Goal: Find contact information: Find contact information

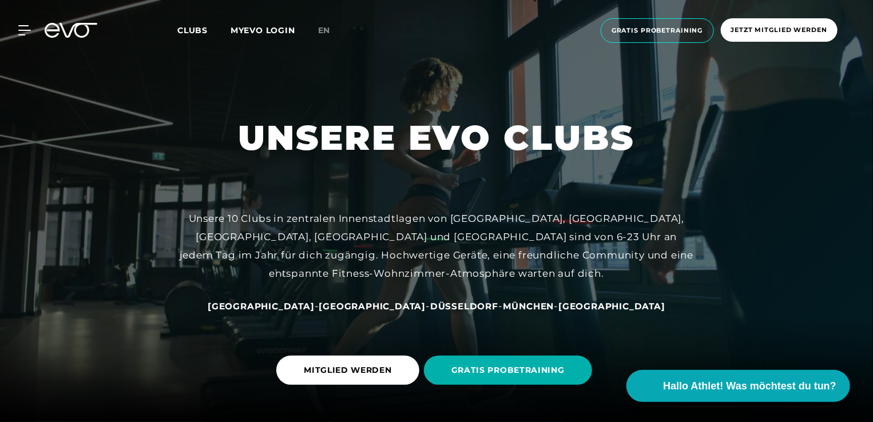
scroll to position [117, 0]
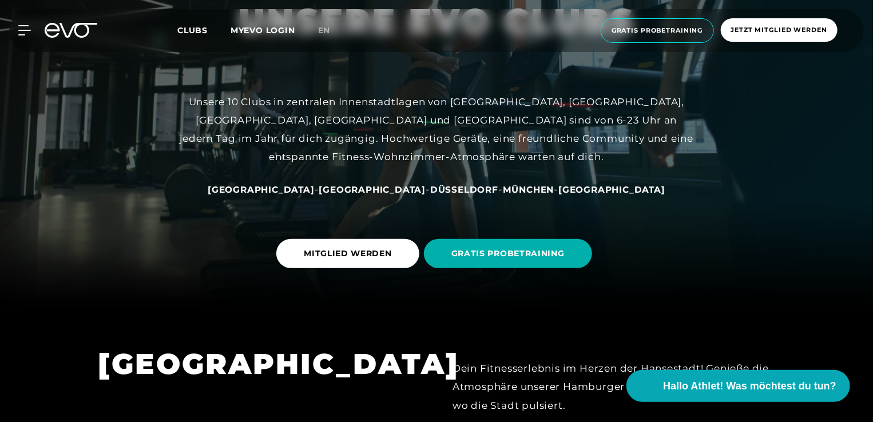
click at [296, 188] on span "[GEOGRAPHIC_DATA]" at bounding box center [261, 189] width 107 height 11
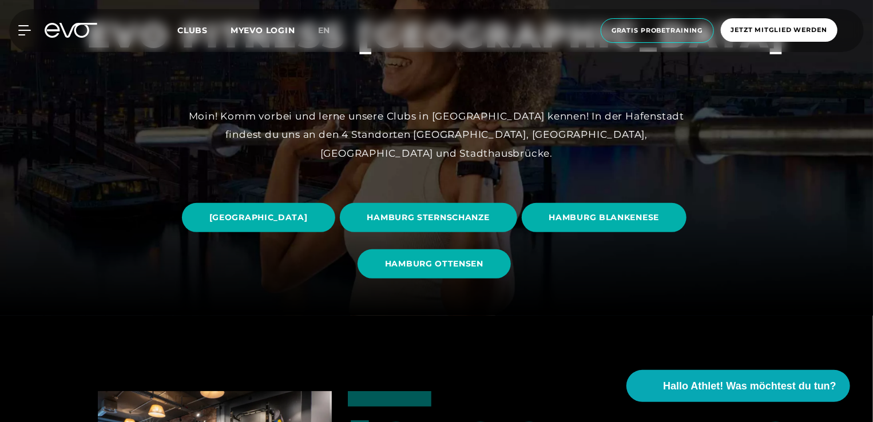
scroll to position [107, 0]
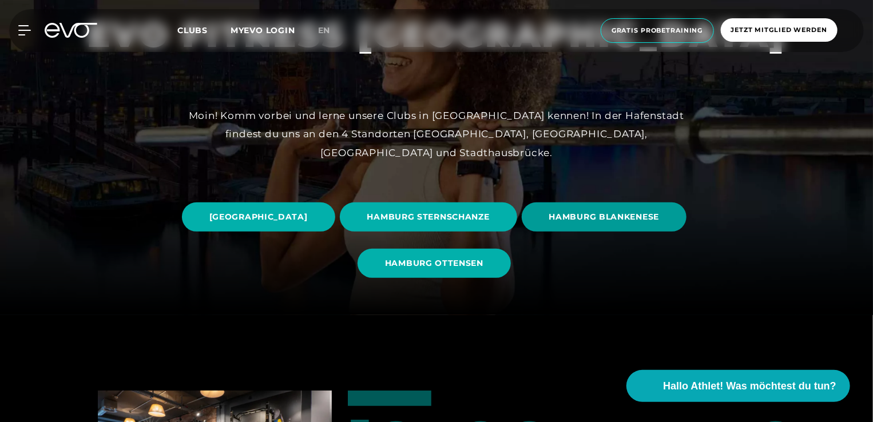
click at [522, 232] on span "HAMBURG BLANKENESE" at bounding box center [604, 217] width 165 height 29
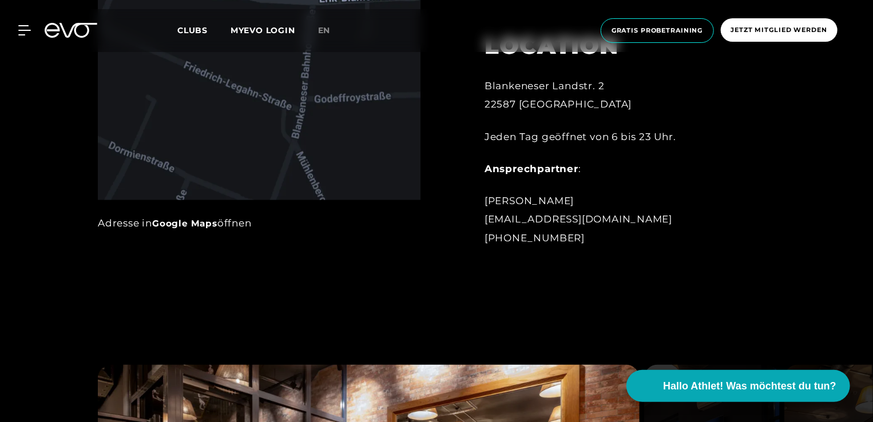
scroll to position [675, 0]
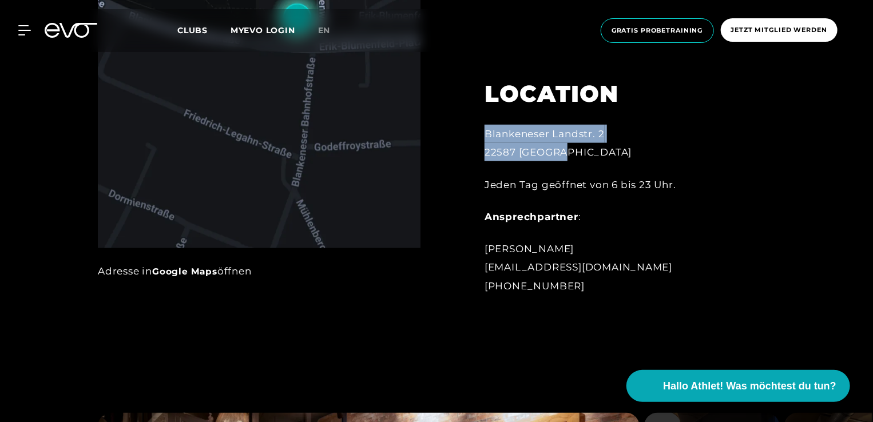
drag, startPoint x: 583, startPoint y: 156, endPoint x: 480, endPoint y: 138, distance: 105.0
click at [480, 138] on div "LOCATION Blankeneser Landstr. 2 22587 [GEOGRAPHIC_DATA] Jeden Tag geöffnet von …" at bounding box center [611, 181] width 284 height 258
copy div "Blankeneser Landstr. 2 22587 [GEOGRAPHIC_DATA]"
